Goal: Information Seeking & Learning: Learn about a topic

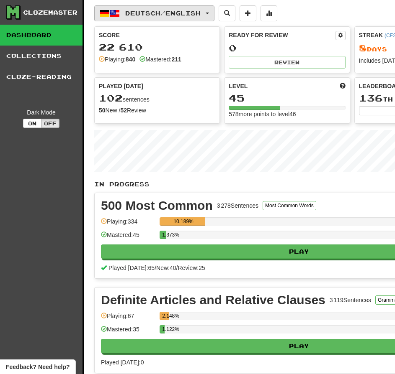
click at [209, 13] on span "button" at bounding box center [206, 14] width 3 height 2
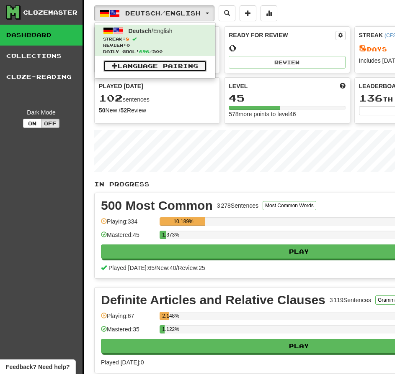
click at [133, 61] on link "Language Pairing" at bounding box center [155, 66] width 104 height 12
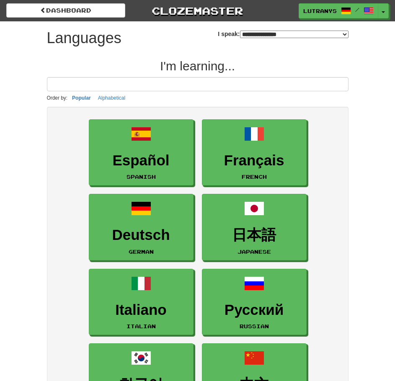
click at [313, 35] on select "**********" at bounding box center [294, 35] width 108 height 8
select select "*******"
click at [240, 31] on select "**********" at bounding box center [294, 35] width 108 height 8
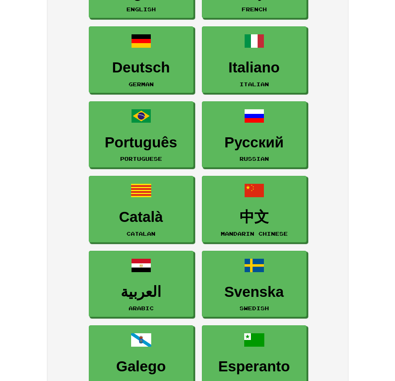
click at [369, 101] on div "**********" at bounding box center [197, 237] width 395 height 808
click at [368, 108] on div "**********" at bounding box center [197, 237] width 395 height 808
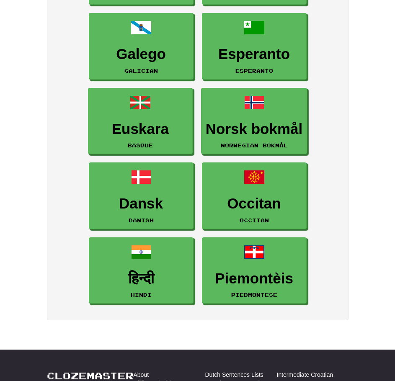
scroll to position [586, 0]
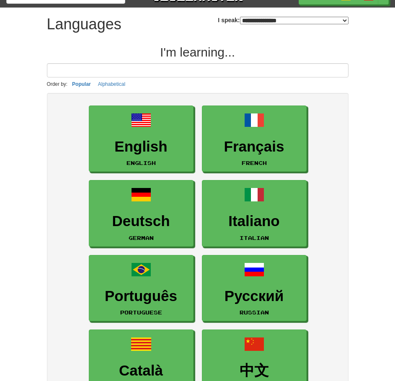
scroll to position [0, 0]
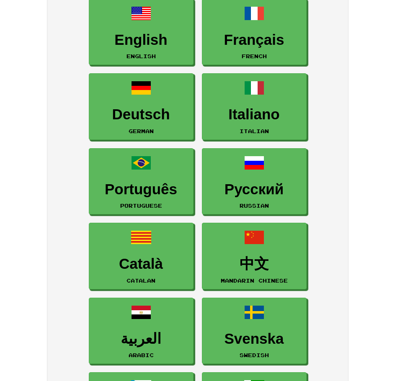
scroll to position [167, 0]
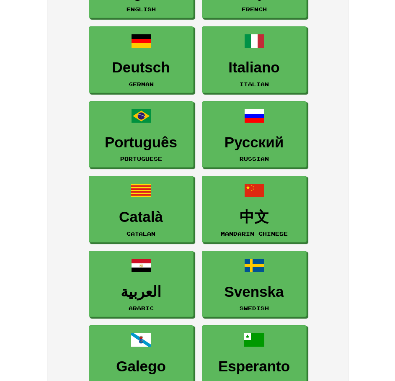
click at [375, 92] on div "**********" at bounding box center [197, 237] width 395 height 808
click at [363, 97] on div "**********" at bounding box center [197, 237] width 395 height 808
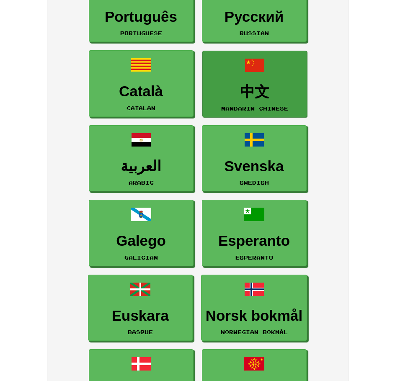
scroll to position [251, 0]
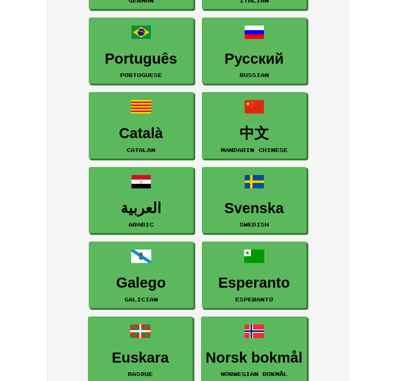
click at [345, 78] on div "English English Français French Deutsch German Italiano Italian Português Portu…" at bounding box center [197, 202] width 301 height 693
click at [349, 86] on div "**********" at bounding box center [198, 163] width 314 height 787
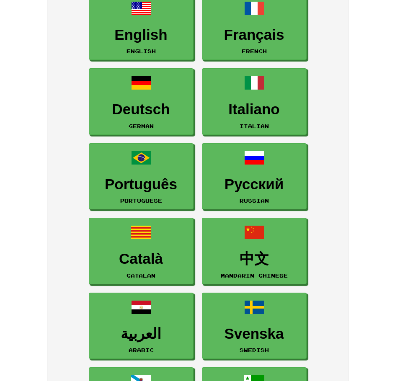
click at [344, 67] on div "English English Français French Deutsch German Italiano Italian Português Portu…" at bounding box center [197, 327] width 301 height 693
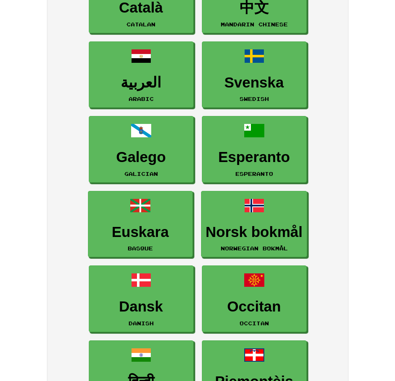
click at [331, 82] on ul "English English Français French Deutsch German Italiano Italian Português Portu…" at bounding box center [197, 74] width 285 height 672
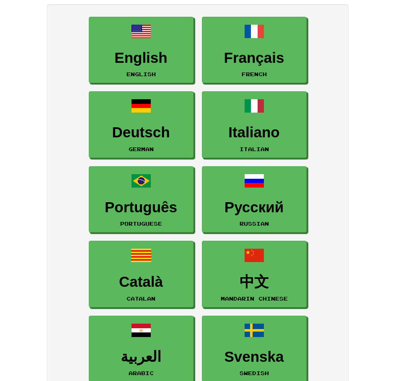
scroll to position [42, 0]
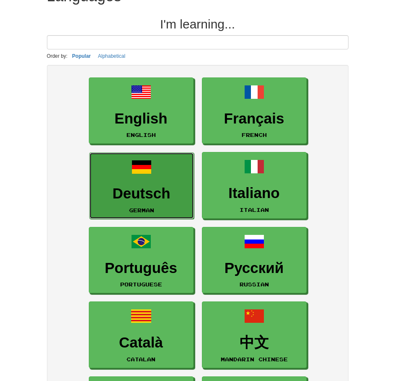
click at [169, 208] on link "Deutsch German" at bounding box center [141, 185] width 105 height 67
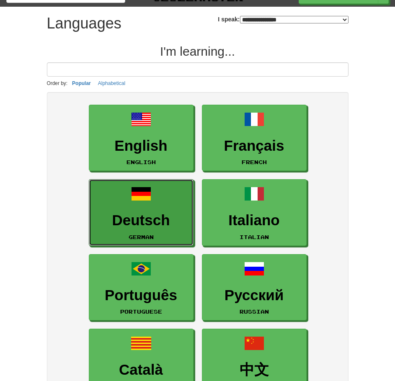
scroll to position [0, 0]
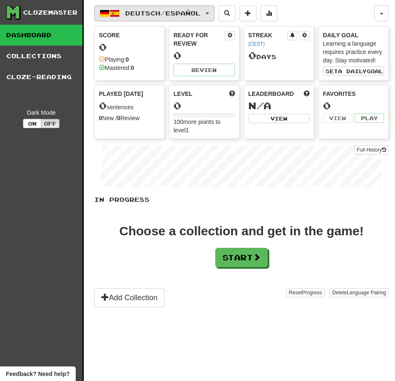
click at [212, 16] on button "Deutsch / Español" at bounding box center [154, 13] width 120 height 16
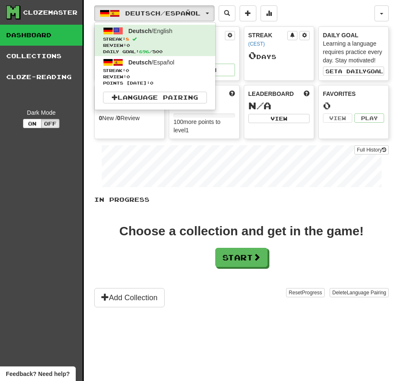
click at [346, 5] on div "Deutsch / Español Deutsch / English Streak: 8 Review: 0 Daily Goal: 696 / 500 D…" at bounding box center [234, 13] width 280 height 16
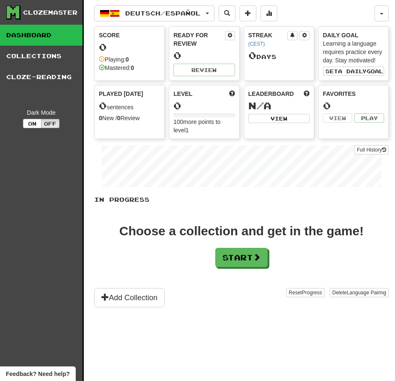
click at [348, 5] on div "Deutsch / Español Deutsch / English Streak: 8 Review: 0 Daily Goal: 696 / 500 D…" at bounding box center [241, 201] width 294 height 402
click at [261, 252] on button "Start" at bounding box center [241, 257] width 52 height 19
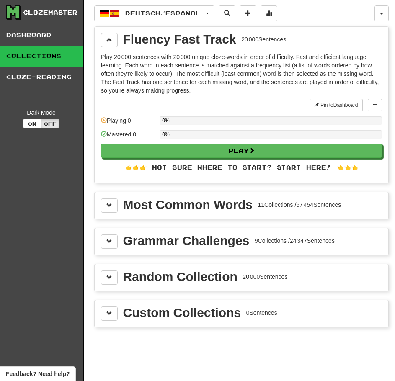
click at [230, 101] on div at bounding box center [205, 105] width 208 height 13
click at [200, 120] on div "0%" at bounding box center [270, 120] width 222 height 8
click at [211, 204] on div "Most Common Words" at bounding box center [187, 204] width 129 height 13
click at [102, 205] on button at bounding box center [109, 205] width 17 height 14
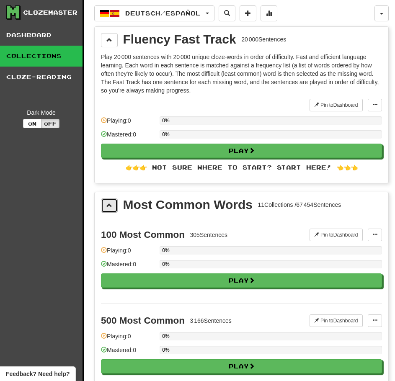
click at [107, 207] on span at bounding box center [109, 205] width 6 height 6
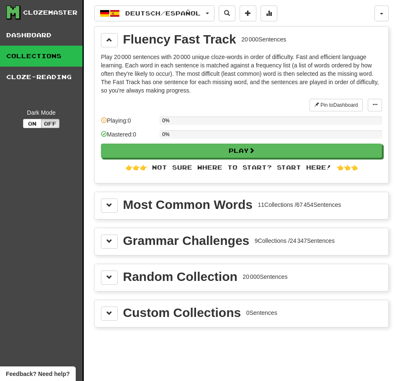
click at [169, 209] on div "Most Common Words" at bounding box center [187, 204] width 129 height 13
click at [256, 85] on p "Play 20 000 sentences with 20 000 unique cloze-words in order of difficulty. Fa…" at bounding box center [241, 74] width 281 height 42
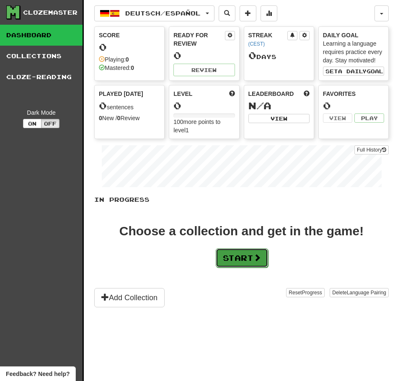
click at [244, 262] on button "Start" at bounding box center [241, 257] width 52 height 19
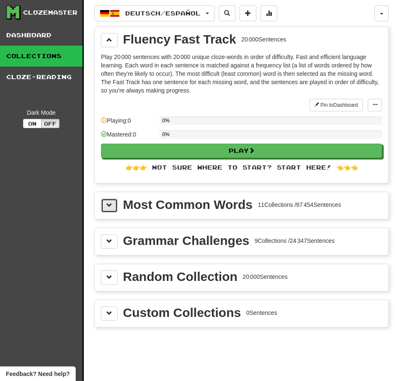
click at [103, 210] on button at bounding box center [109, 205] width 17 height 14
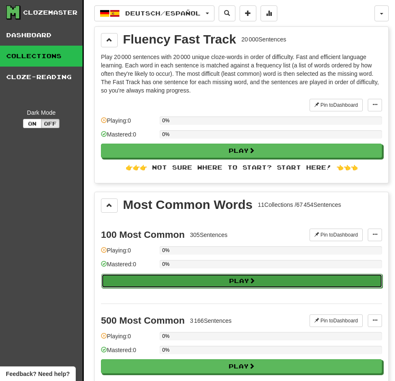
click at [173, 279] on button "Play" at bounding box center [241, 281] width 281 height 14
select select "**"
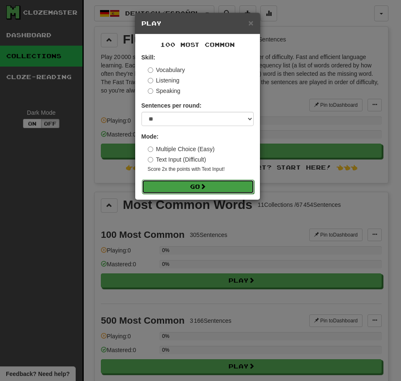
click at [183, 189] on button "Go" at bounding box center [198, 186] width 112 height 14
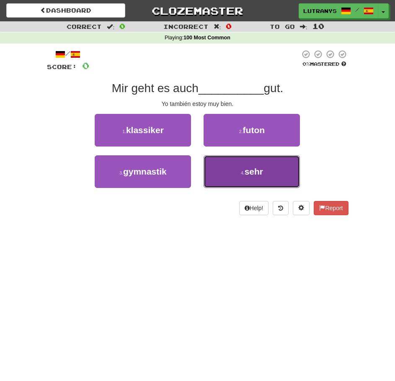
click at [247, 163] on button "4 . sehr" at bounding box center [251, 171] width 96 height 33
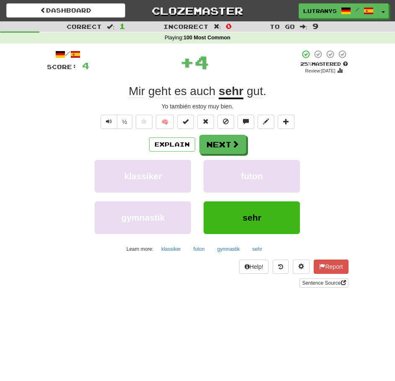
click at [331, 109] on div "Yo también estoy muy bien." at bounding box center [197, 106] width 301 height 8
click at [321, 106] on div "Yo también estoy muy bien." at bounding box center [197, 106] width 301 height 8
click at [297, 105] on div "Yo también estoy muy bien." at bounding box center [197, 106] width 301 height 8
click at [323, 98] on div "Mir geht es auch sehr gut ." at bounding box center [197, 91] width 301 height 15
click at [236, 144] on span at bounding box center [236, 145] width 8 height 8
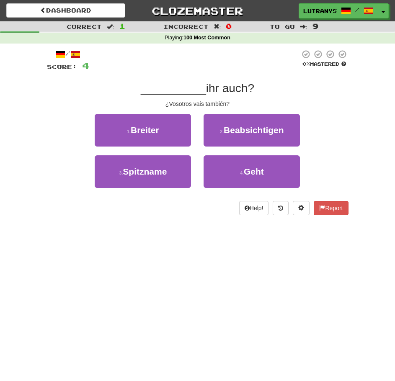
click at [329, 114] on div "1 . Breiter 2 . Beabsichtigen" at bounding box center [197, 134] width 326 height 41
click at [379, 101] on div "Correct : 1 Incorrect : 0 To go : 9 Playing : 100 Most Common / Score: 4 0 % Ma…" at bounding box center [197, 123] width 395 height 205
click at [369, 87] on div "Correct : 1 Incorrect : 0 To go : 9 Playing : 100 Most Common / Score: 4 0 % Ma…" at bounding box center [197, 123] width 395 height 205
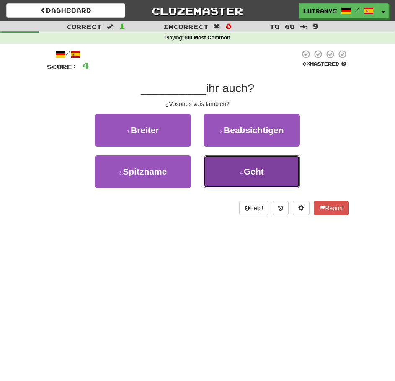
click at [277, 177] on button "4 . Geht" at bounding box center [251, 171] width 96 height 33
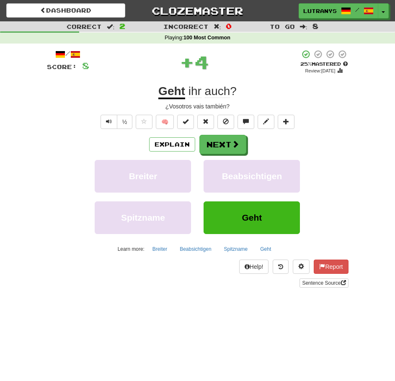
click at [324, 105] on div "¿Vosotros vais también?" at bounding box center [197, 106] width 301 height 8
click at [218, 140] on button "Next" at bounding box center [223, 144] width 47 height 19
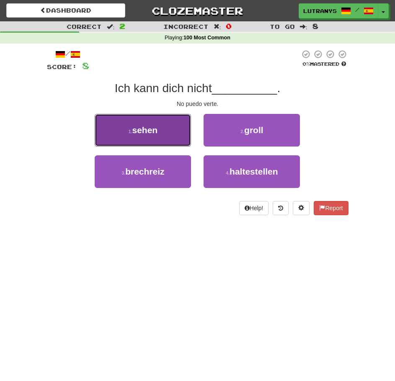
click at [162, 126] on button "1 . sehen" at bounding box center [143, 130] width 96 height 33
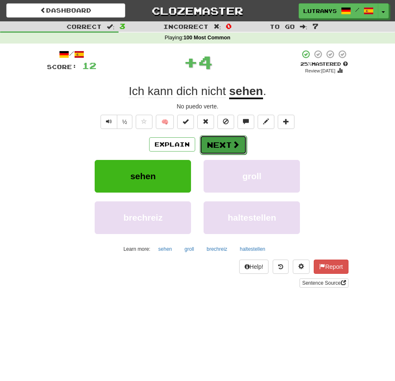
click at [219, 145] on button "Next" at bounding box center [223, 144] width 47 height 19
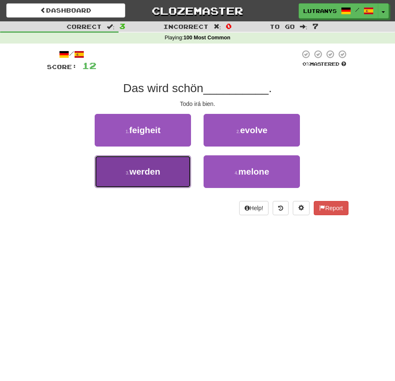
click at [160, 160] on button "3 . werden" at bounding box center [143, 171] width 96 height 33
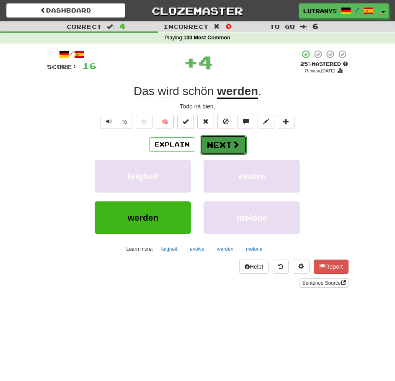
click at [212, 145] on button "Next" at bounding box center [223, 144] width 47 height 19
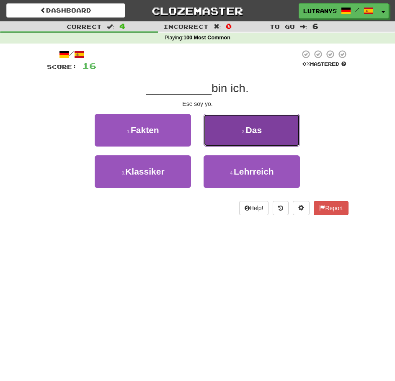
click at [277, 117] on button "2 . Das" at bounding box center [251, 130] width 96 height 33
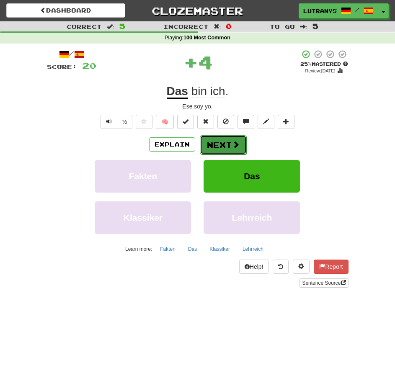
click at [234, 148] on span at bounding box center [236, 145] width 8 height 8
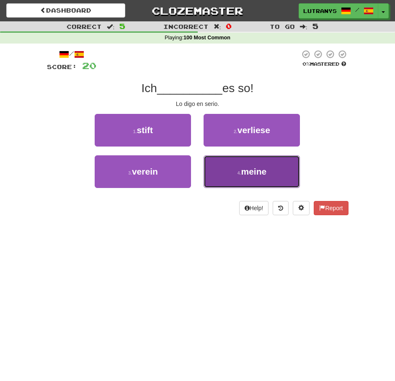
click at [233, 169] on button "4 . meine" at bounding box center [251, 171] width 96 height 33
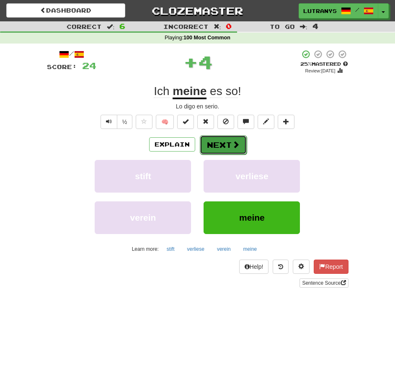
click at [221, 145] on button "Next" at bounding box center [223, 144] width 47 height 19
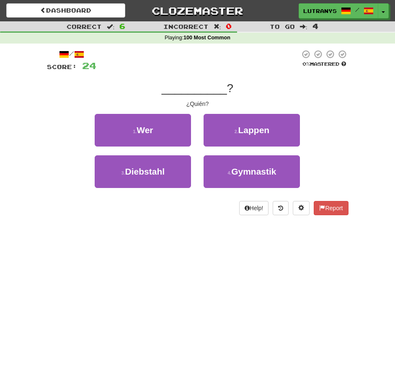
click at [199, 123] on div "2 . Lappen" at bounding box center [251, 134] width 109 height 41
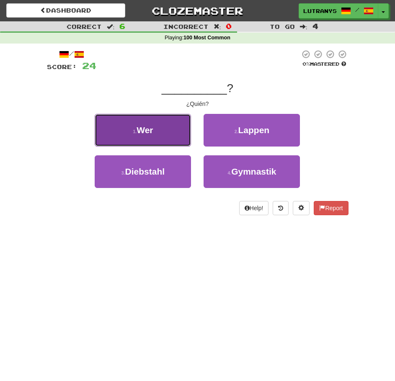
click at [174, 124] on button "1 . Wer" at bounding box center [143, 130] width 96 height 33
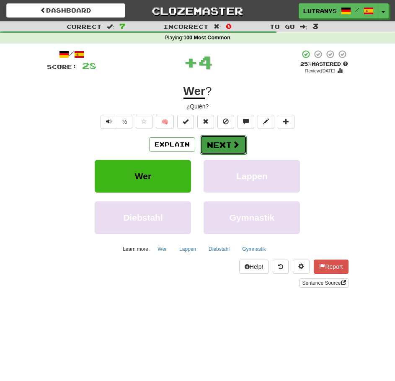
click at [228, 143] on button "Next" at bounding box center [223, 144] width 47 height 19
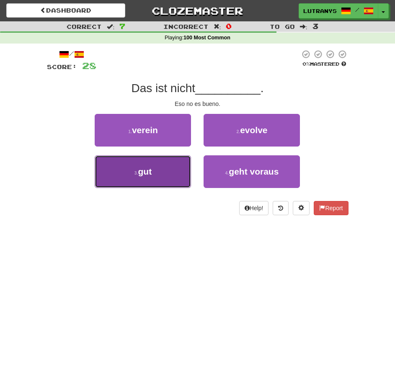
click at [165, 167] on button "3 . gut" at bounding box center [143, 171] width 96 height 33
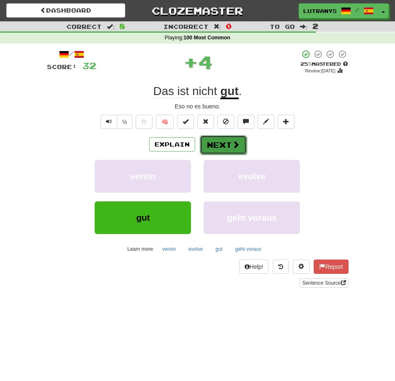
click at [238, 142] on span at bounding box center [236, 145] width 8 height 8
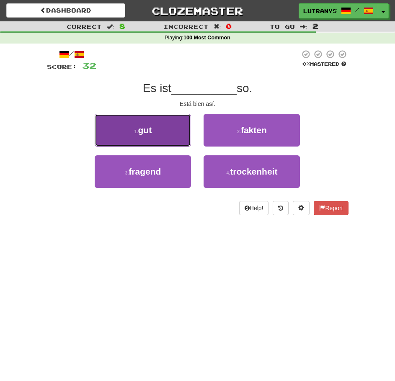
click at [162, 127] on button "1 . gut" at bounding box center [143, 130] width 96 height 33
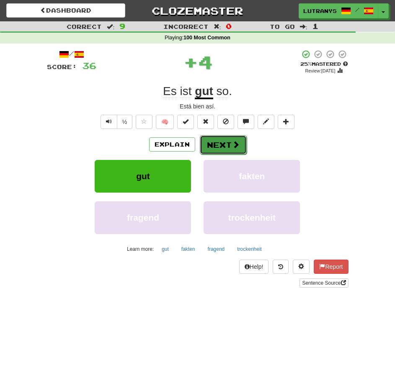
click at [212, 136] on button "Next" at bounding box center [223, 144] width 47 height 19
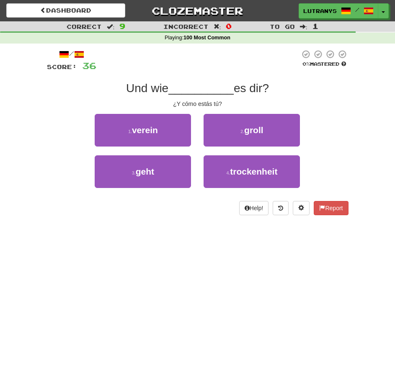
click at [324, 87] on div "Und wie __________ es dir?" at bounding box center [197, 88] width 301 height 15
click at [335, 106] on div "¿Y cómo estás tú?" at bounding box center [197, 104] width 301 height 8
click at [344, 88] on div "Und wie __________ es dir?" at bounding box center [197, 88] width 301 height 15
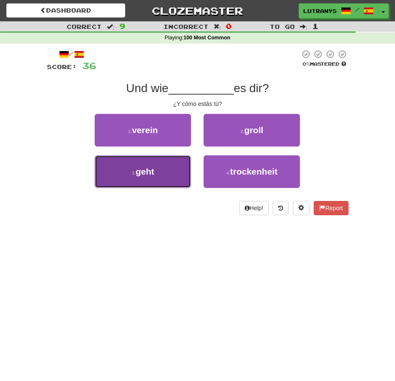
click at [144, 170] on span "geht" at bounding box center [145, 172] width 18 height 10
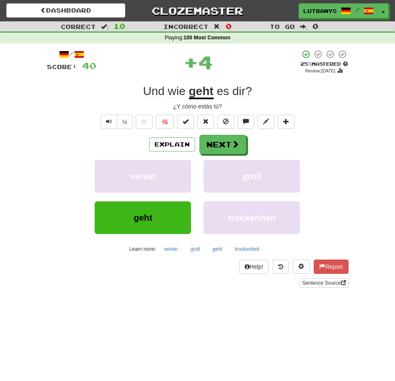
click at [336, 102] on div "/ Score: 40 + 4 25 % Mastered Review: 2025-09-15 Und wie geht es dir ? ¿Y cómo …" at bounding box center [197, 168] width 301 height 238
click at [226, 146] on button "Next" at bounding box center [223, 144] width 47 height 19
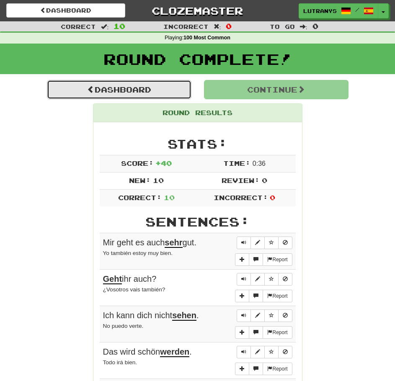
click at [161, 90] on link "Dashboard" at bounding box center [119, 89] width 144 height 19
